Goal: Task Accomplishment & Management: Manage account settings

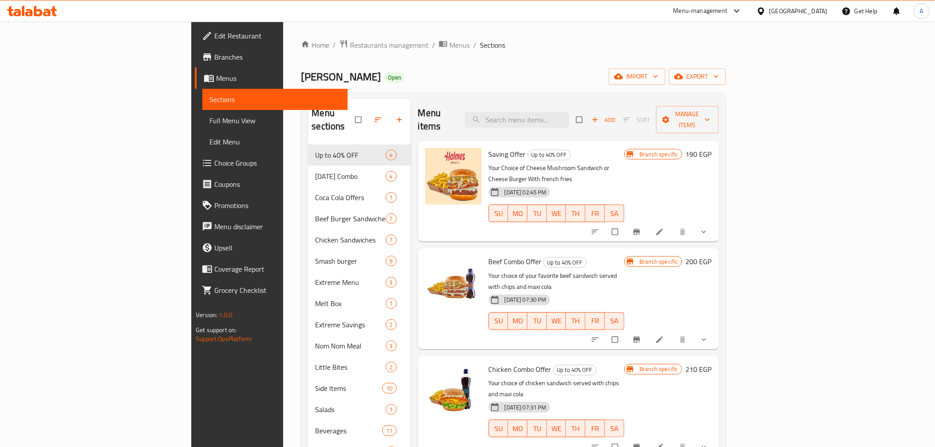
click at [830, 18] on div "[GEOGRAPHIC_DATA]" at bounding box center [792, 10] width 85 height 21
click at [817, 11] on div "[GEOGRAPHIC_DATA]" at bounding box center [798, 11] width 58 height 10
click at [716, 232] on div "[GEOGRAPHIC_DATA]" at bounding box center [732, 232] width 58 height 10
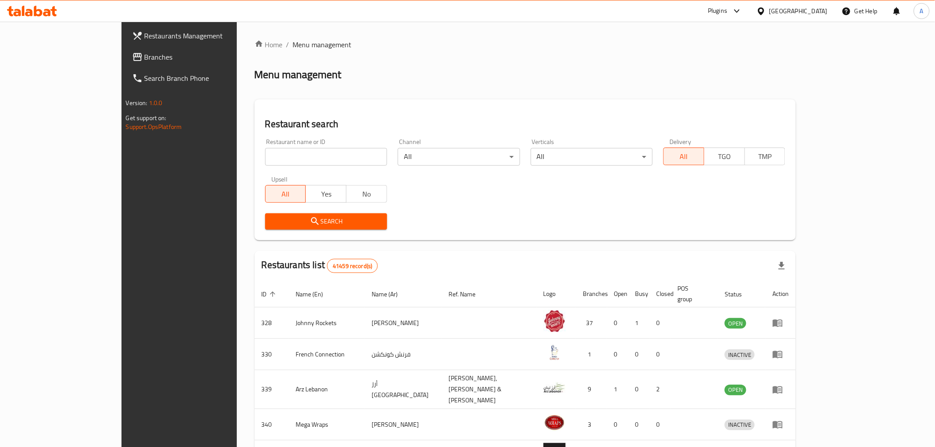
click at [265, 154] on input "search" at bounding box center [326, 157] width 122 height 18
paste input "Puro Purely Peruvian"
type input "Puro Purely Peruvian"
click button "Search" at bounding box center [326, 221] width 122 height 16
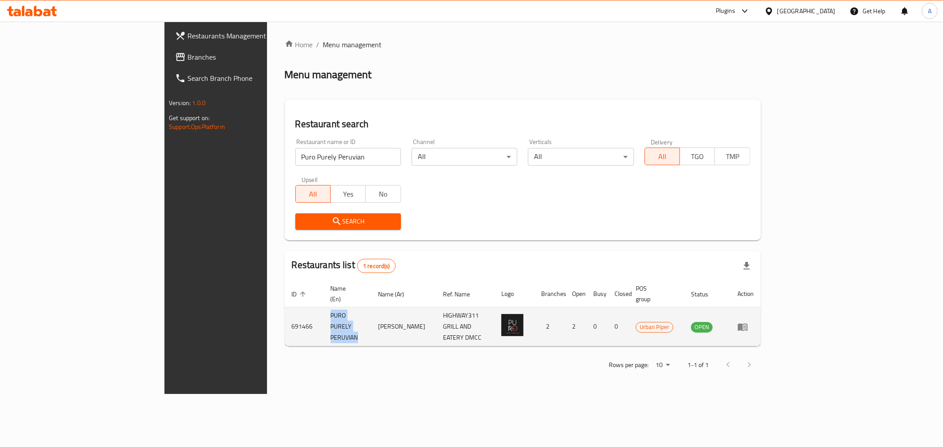
drag, startPoint x: 292, startPoint y: 308, endPoint x: 216, endPoint y: 317, distance: 76.9
click at [323, 317] on td "PURO PURELY PERUVIAN" at bounding box center [347, 327] width 48 height 39
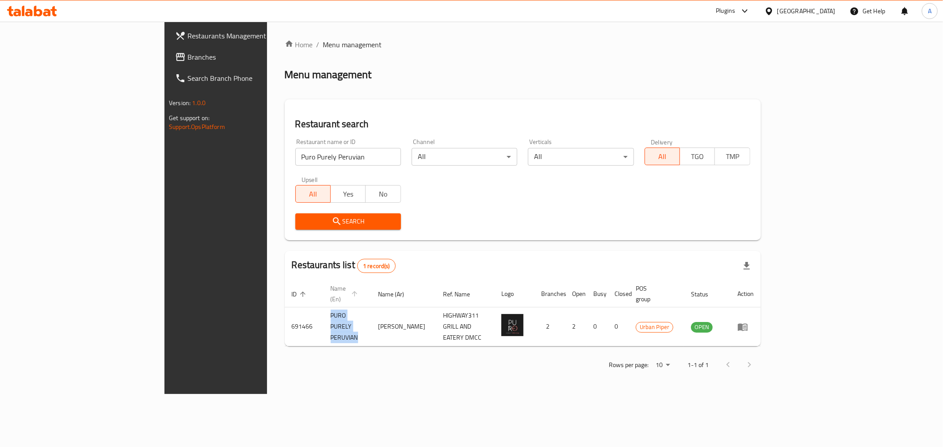
copy td "PURO PURELY PERUVIAN"
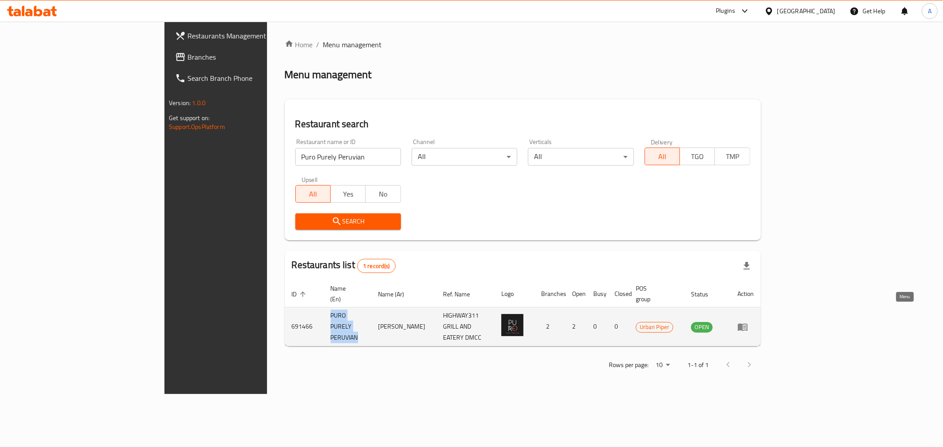
click at [748, 322] on icon "enhanced table" at bounding box center [742, 327] width 11 height 11
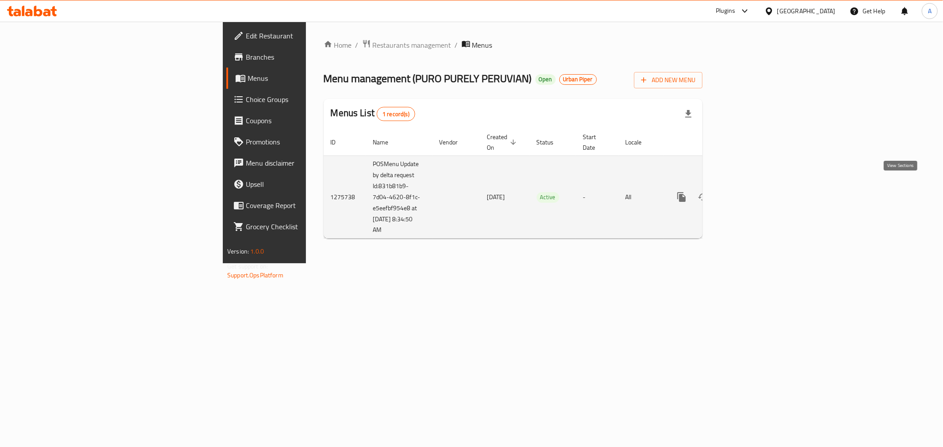
click at [756, 186] on link "enhanced table" at bounding box center [744, 196] width 21 height 21
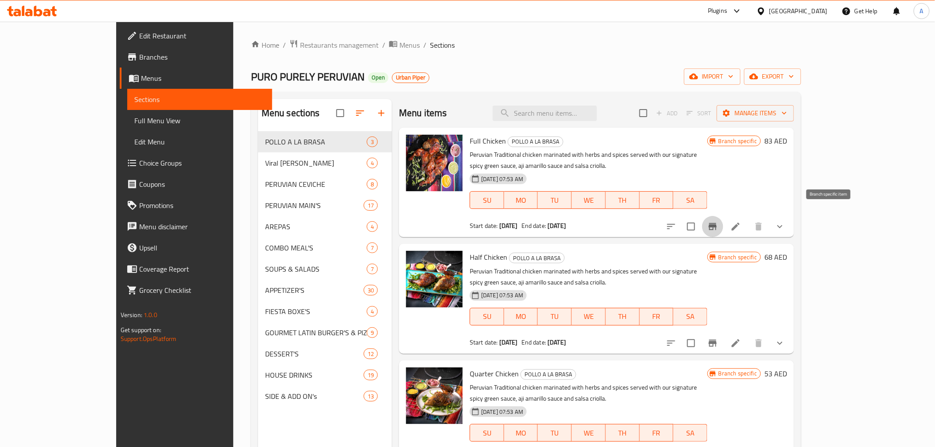
click at [723, 217] on button "Branch-specific-item" at bounding box center [712, 226] width 21 height 21
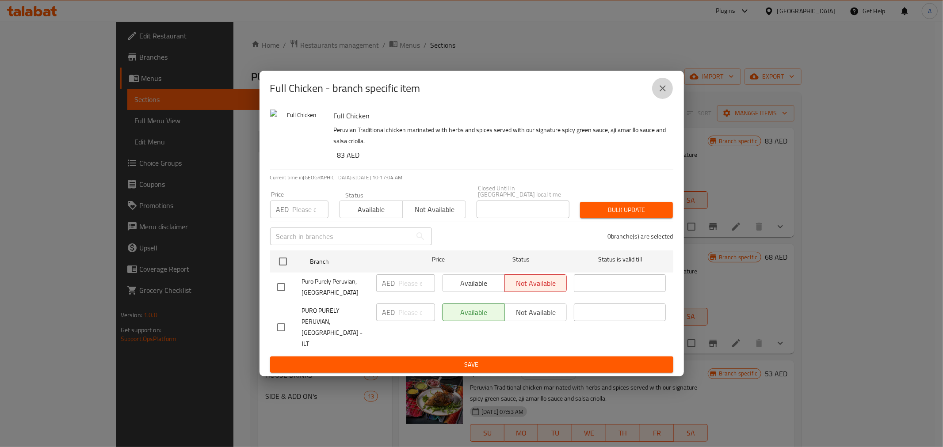
click at [663, 90] on icon "close" at bounding box center [662, 88] width 11 height 11
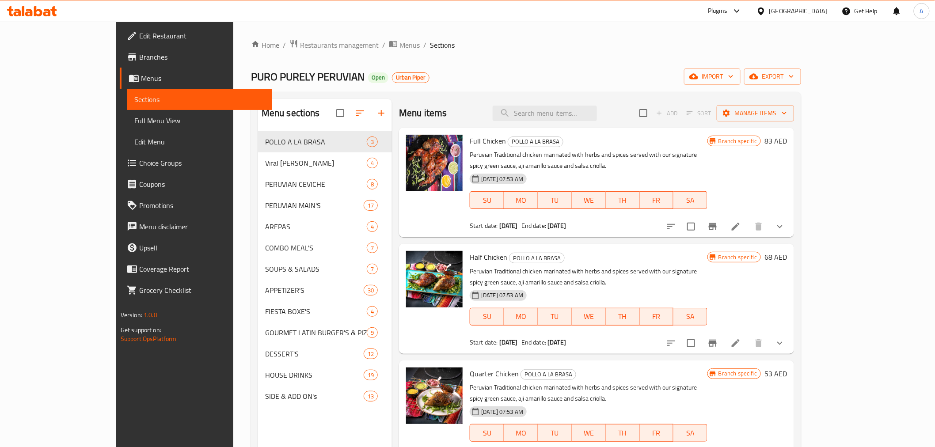
click at [723, 333] on button "Branch-specific-item" at bounding box center [712, 343] width 21 height 21
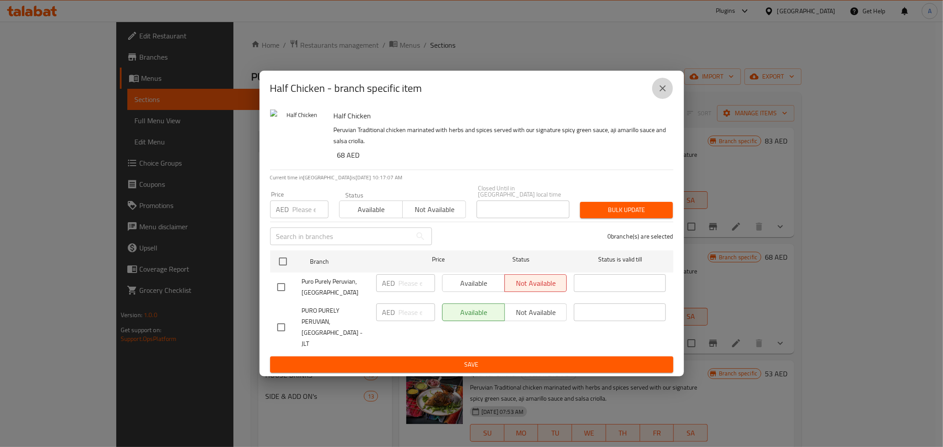
click at [666, 92] on icon "close" at bounding box center [662, 88] width 11 height 11
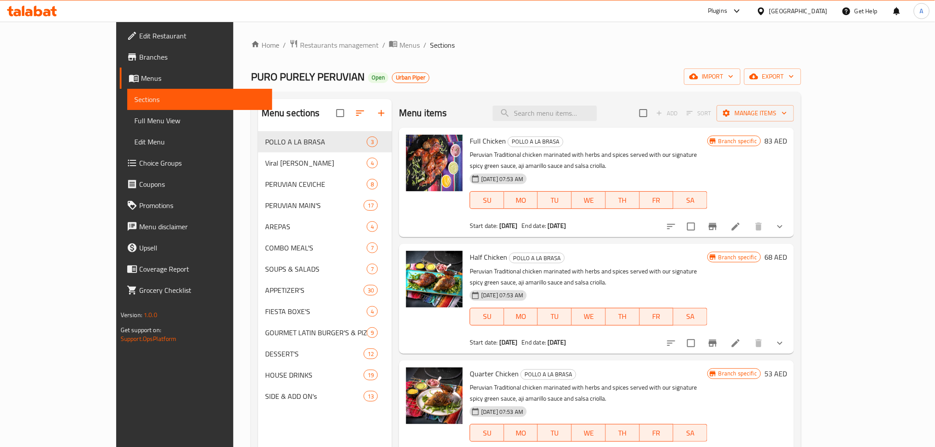
click at [139, 61] on span "Branches" at bounding box center [202, 57] width 126 height 11
